Goal: Contribute content: Contribute content

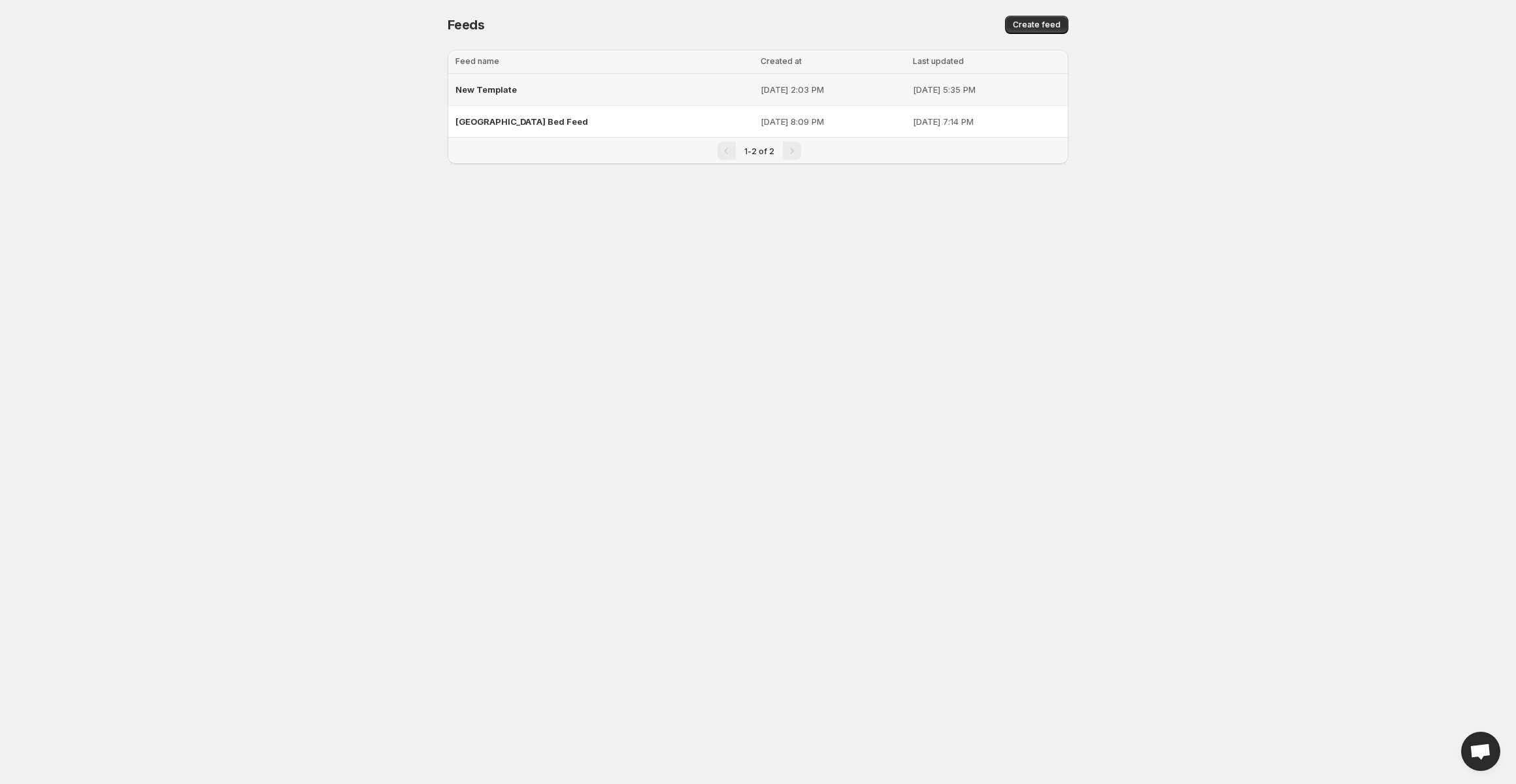
click at [550, 93] on div "New Template" at bounding box center [604, 89] width 297 height 24
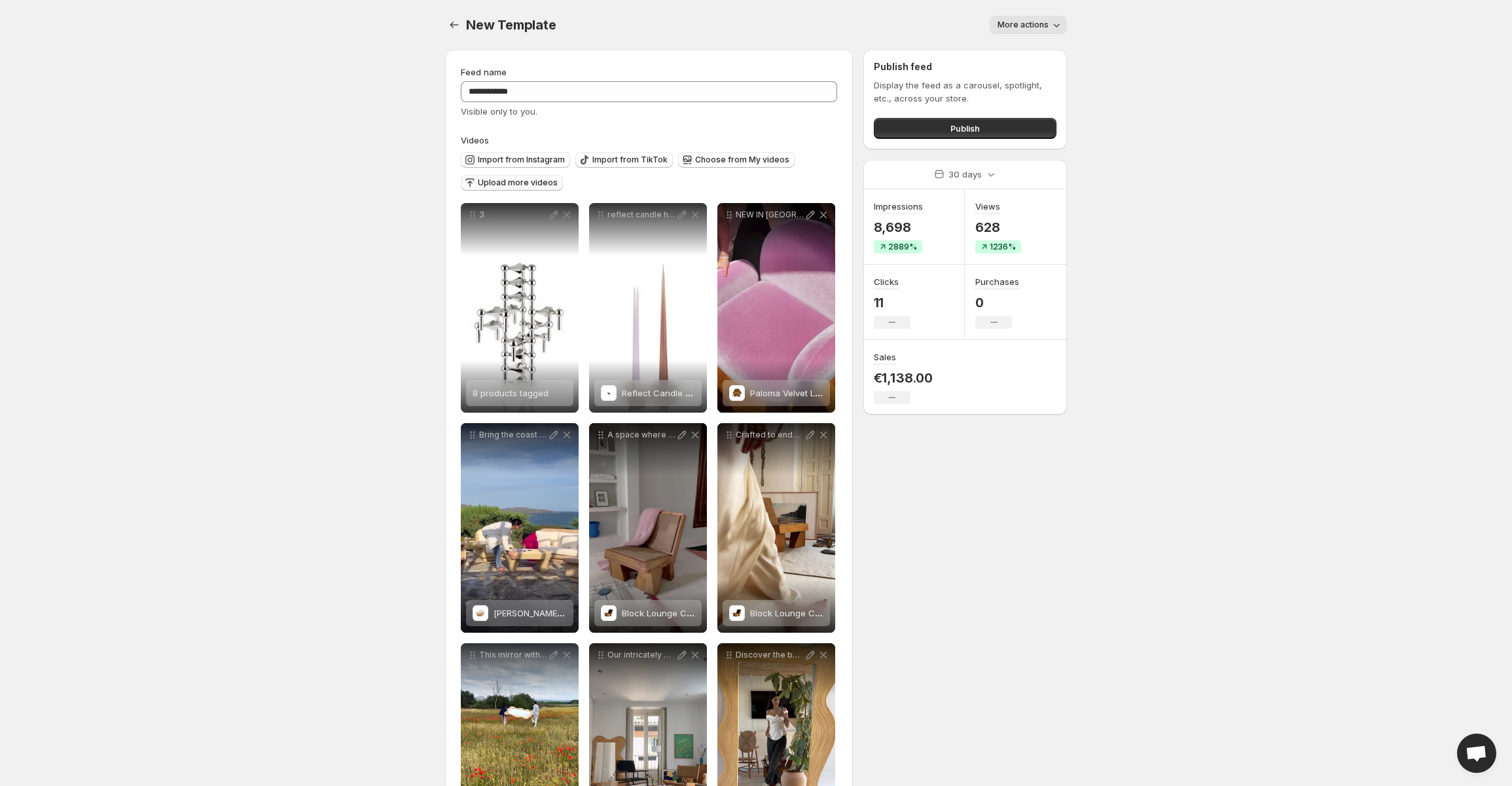
click at [531, 183] on span "Upload more videos" at bounding box center [518, 182] width 80 height 10
click at [527, 182] on span "Upload more videos" at bounding box center [518, 182] width 80 height 10
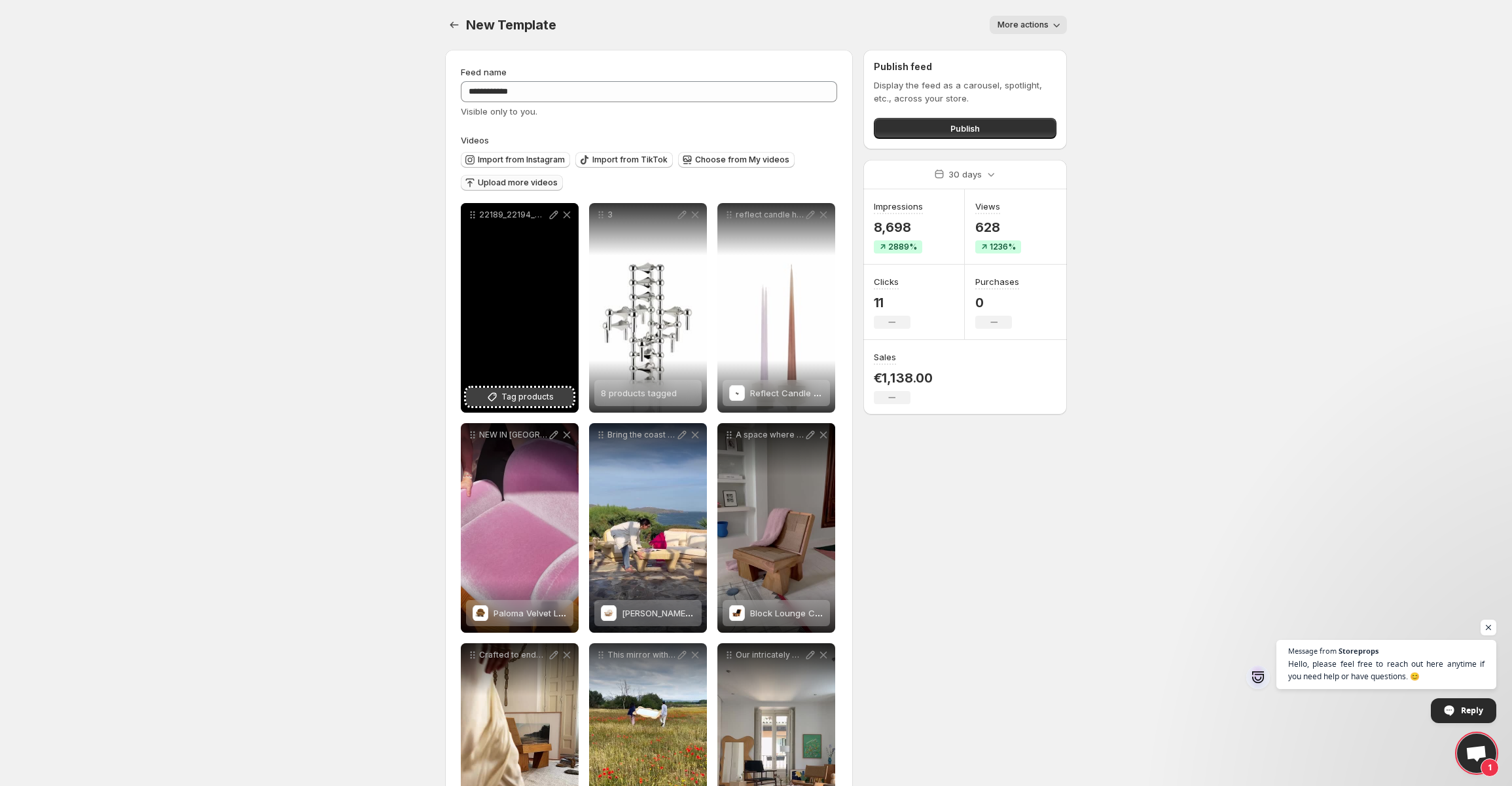
click at [529, 394] on span "Tag products" at bounding box center [527, 396] width 53 height 13
